Goal: Information Seeking & Learning: Learn about a topic

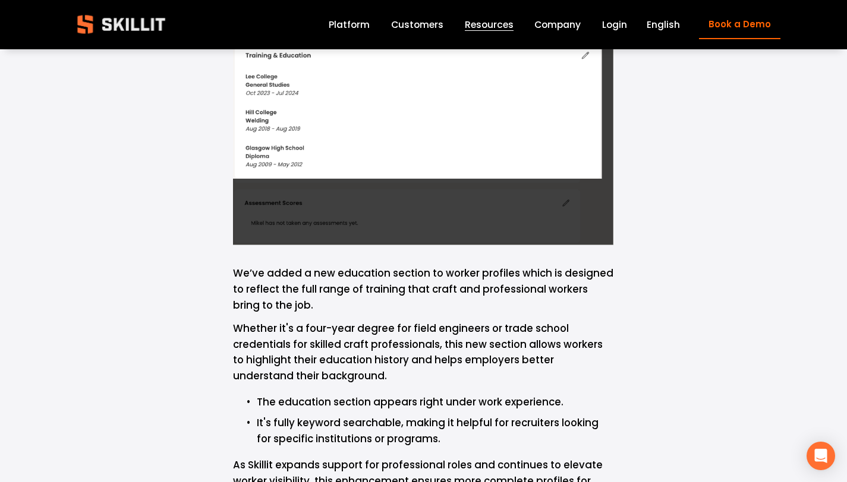
click at [0, 0] on div "Blog Pricing Help Center Labor Insights" at bounding box center [0, 0] width 0 height 0
click at [0, 0] on link "Labor Insights" at bounding box center [0, 0] width 0 height 0
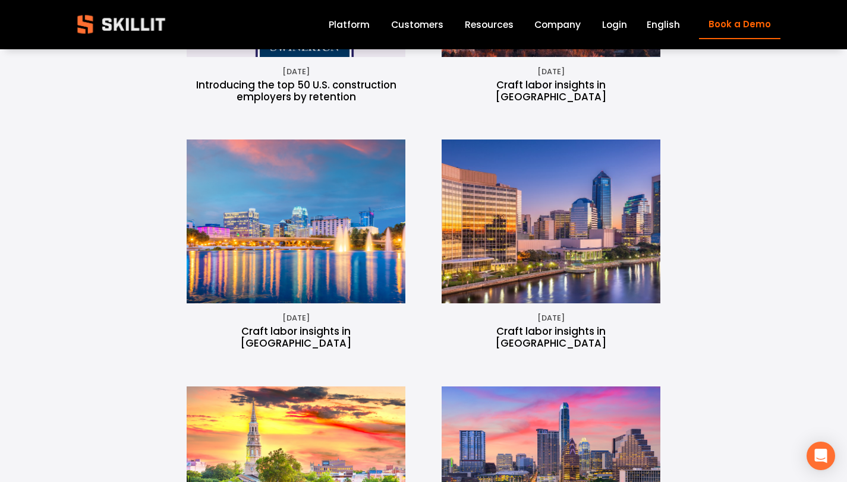
scroll to position [1720, 0]
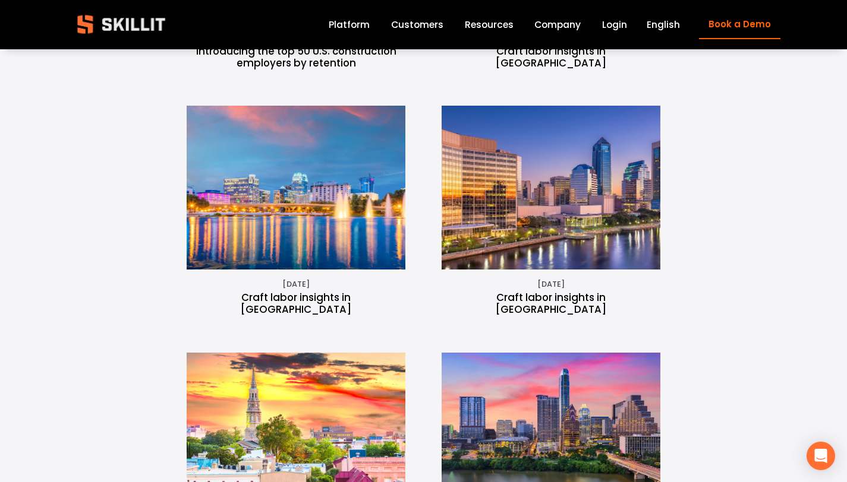
click at [320, 162] on img at bounding box center [296, 188] width 292 height 164
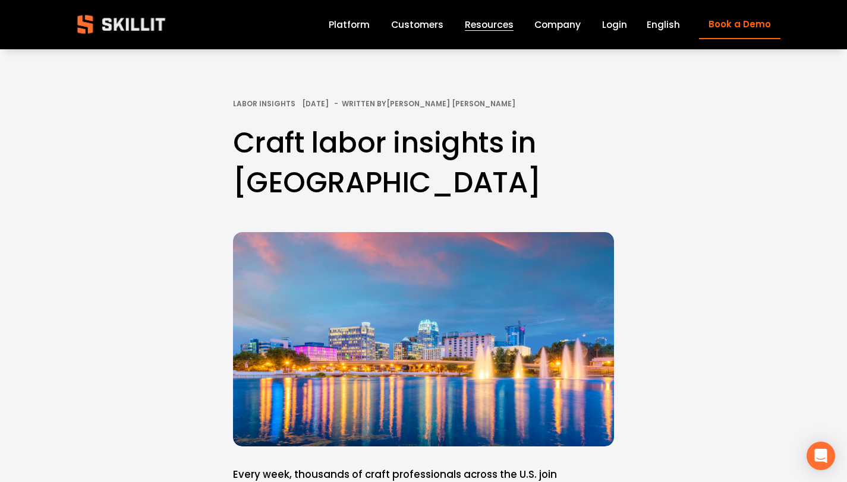
click at [436, 23] on link "Customers" at bounding box center [417, 25] width 52 height 16
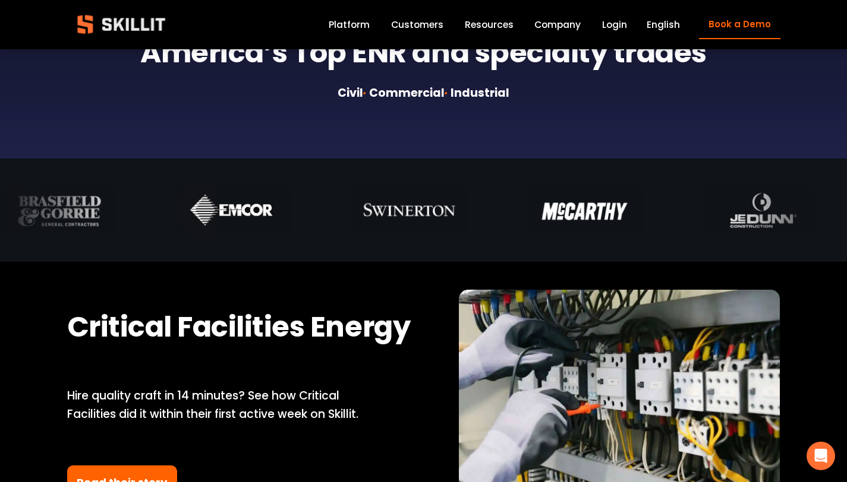
scroll to position [573, 0]
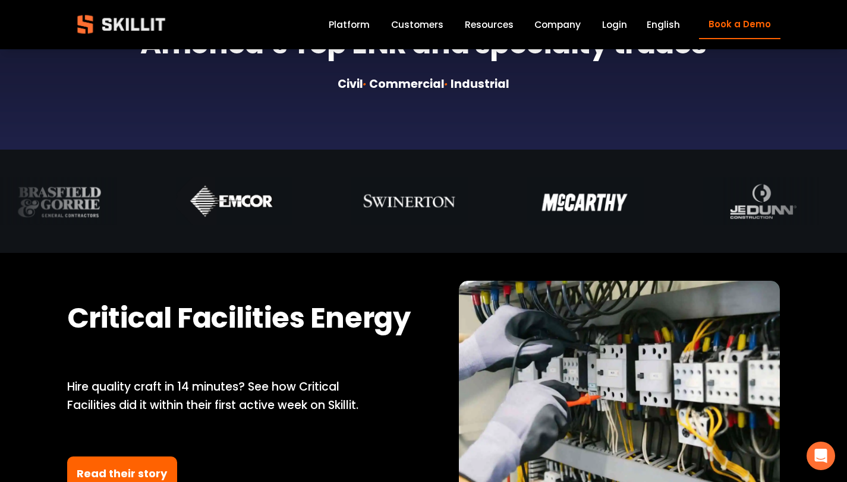
click at [147, 472] on link "Read their story" at bounding box center [122, 474] width 111 height 35
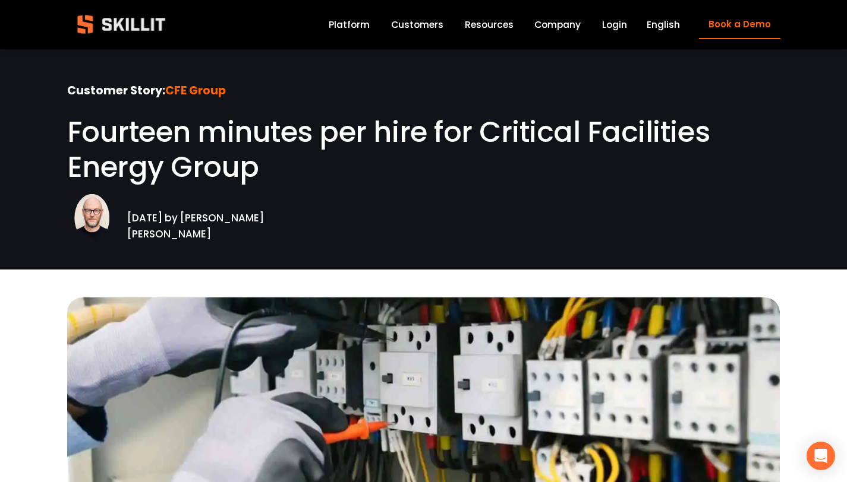
click at [547, 14] on div at bounding box center [423, 135] width 847 height 270
click at [498, 24] on span "Resources" at bounding box center [489, 25] width 49 height 14
click at [0, 0] on link "Blog" at bounding box center [0, 0] width 0 height 0
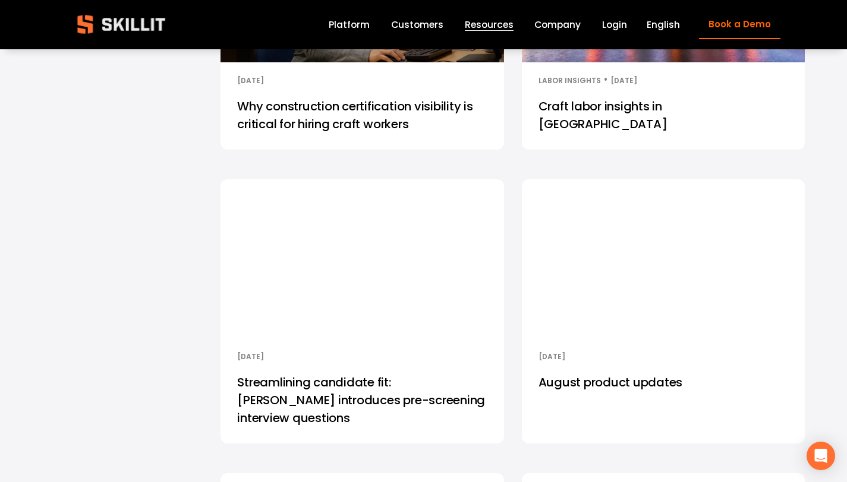
scroll to position [542, 0]
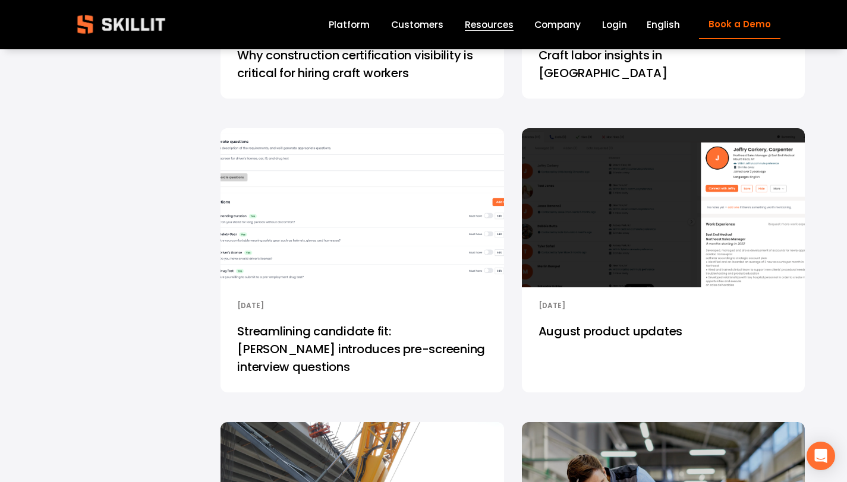
click at [658, 317] on link "August product updates" at bounding box center [663, 353] width 283 height 80
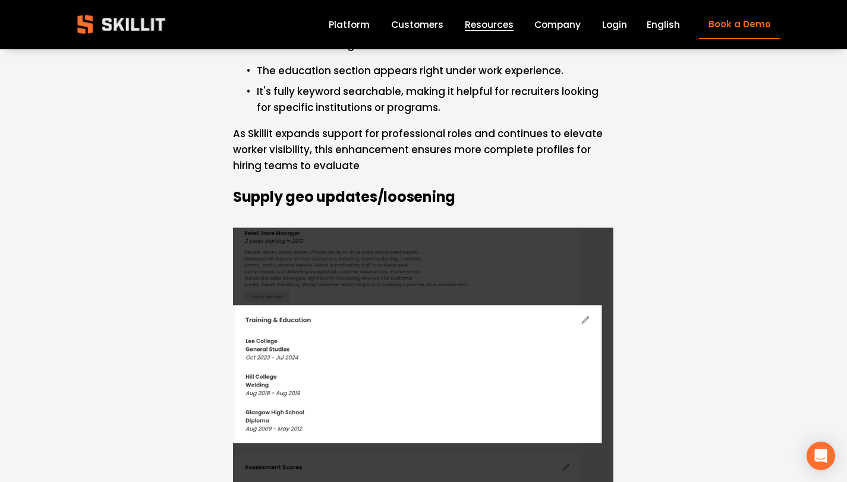
scroll to position [1271, 0]
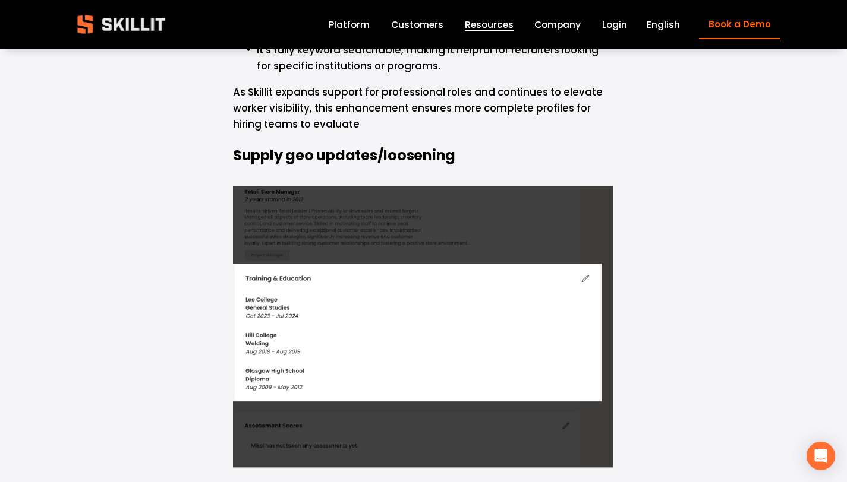
click at [550, 231] on div at bounding box center [423, 327] width 381 height 283
